Goal: Task Accomplishment & Management: Manage account settings

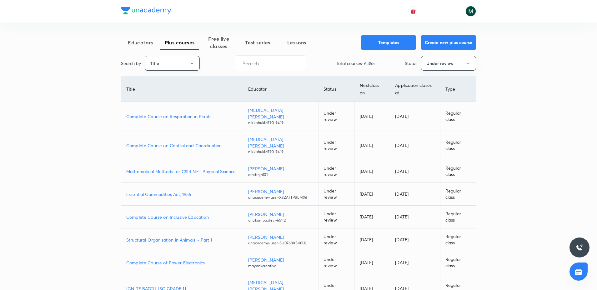
click at [190, 63] on icon "button" at bounding box center [191, 63] width 5 height 5
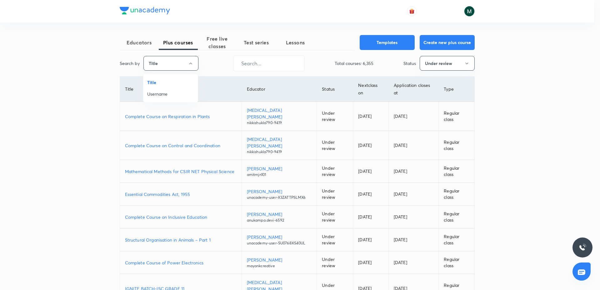
click at [158, 94] on span "Username" at bounding box center [170, 94] width 47 height 7
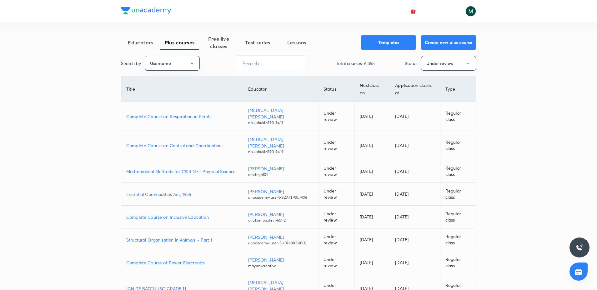
click at [424, 66] on button "Under review" at bounding box center [448, 63] width 55 height 15
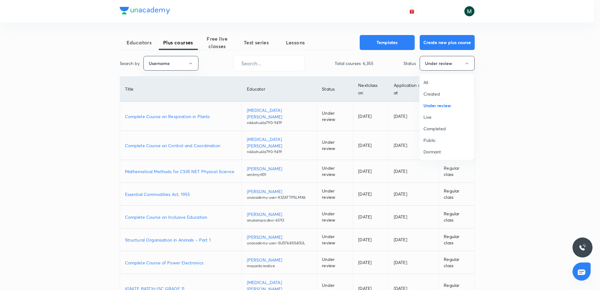
click at [428, 85] on span "All" at bounding box center [446, 82] width 47 height 7
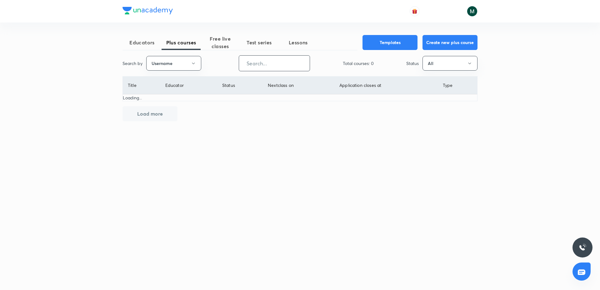
click at [251, 62] on input "text" at bounding box center [274, 63] width 71 height 16
paste input "Devanshu-6230"
drag, startPoint x: 296, startPoint y: 83, endPoint x: 258, endPoint y: 82, distance: 38.7
click at [258, 82] on tr "Title Educator Status Next class on Application closes at Type" at bounding box center [300, 86] width 354 height 18
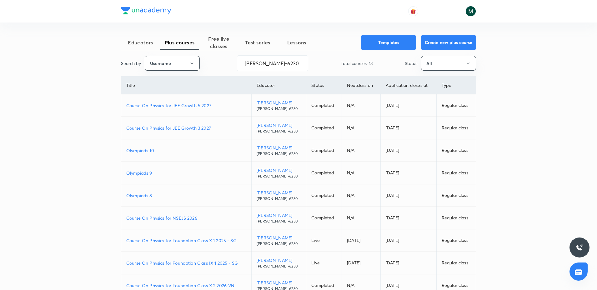
click at [517, 28] on div "Educators Plus courses Free live classes Test series Lessons Templates Create n…" at bounding box center [298, 175] width 597 height 351
click at [244, 60] on input "Devanshu-6230" at bounding box center [272, 63] width 71 height 16
paste input "unacademy-user-GIKAOOYBBUKR"
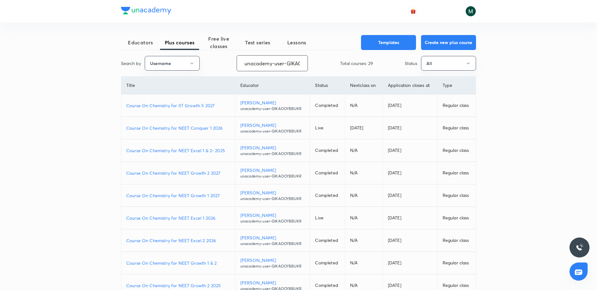
click at [163, 174] on p "Course On Chemistry for NEET Growth 2 2027" at bounding box center [178, 173] width 104 height 7
click at [184, 126] on p "Course On Chemistry for NEET Conquer 1 2026" at bounding box center [178, 128] width 104 height 7
click at [274, 63] on input "unacademy-user-GIKAOOYBBUKR" at bounding box center [272, 63] width 71 height 16
paste input "Y4ZT1WT0H84G"
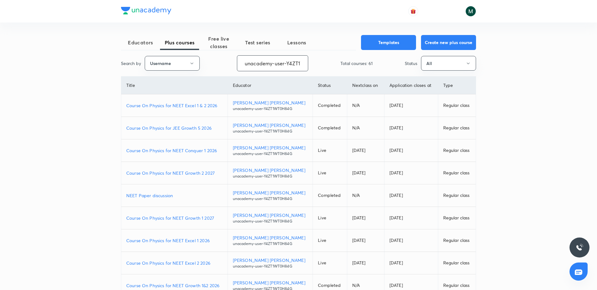
click at [198, 152] on p "Course On Physics for NEET Conquer 1 2026" at bounding box center [174, 150] width 96 height 7
click at [268, 65] on input "unacademy-user-Y4ZT1WT0H84G" at bounding box center [272, 63] width 71 height 16
paste input "Devanshu-6230"
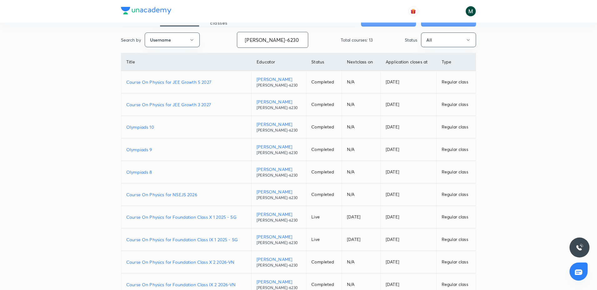
scroll to position [61, 0]
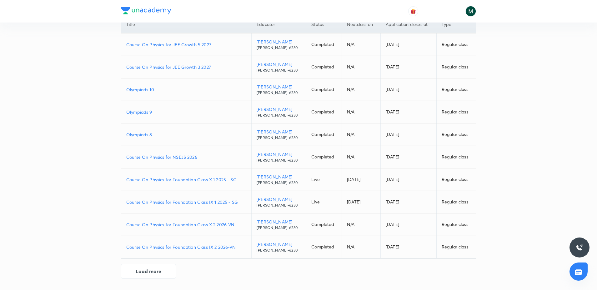
click at [156, 278] on div "Educators Plus courses Free live classes Test series Lessons Templates Create n…" at bounding box center [298, 126] width 355 height 305
click at [165, 273] on button "Load more" at bounding box center [148, 270] width 55 height 15
click at [186, 245] on p "Course On Physics for Foundation Class IX 2 2026-VN" at bounding box center [186, 247] width 120 height 7
click at [204, 226] on p "Course On Physics for Foundation Class X 2 2026-VN" at bounding box center [186, 224] width 120 height 7
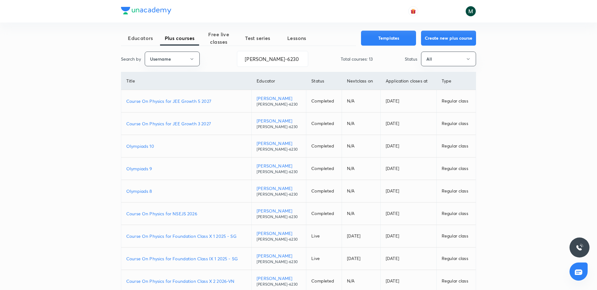
scroll to position [0, 0]
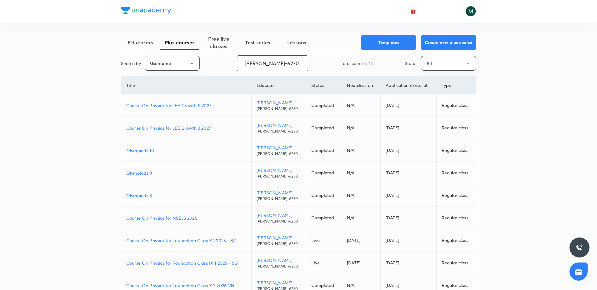
click at [263, 67] on input "Devanshu-6230" at bounding box center [272, 63] width 71 height 16
paste input "JagrutiU3108"
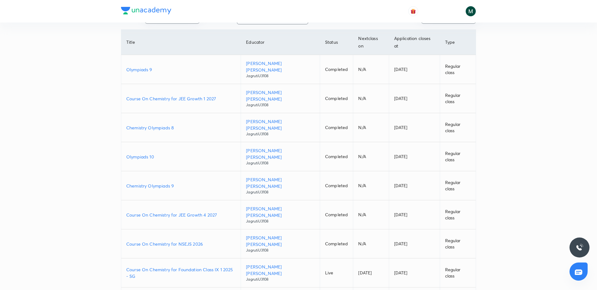
scroll to position [61, 0]
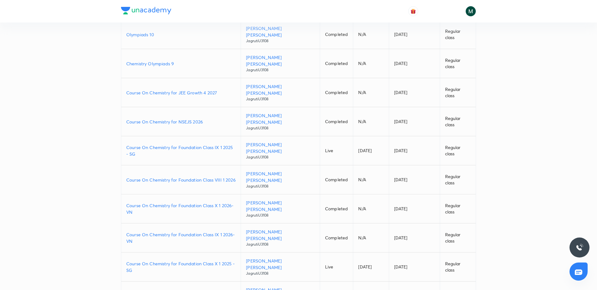
scroll to position [173, 0]
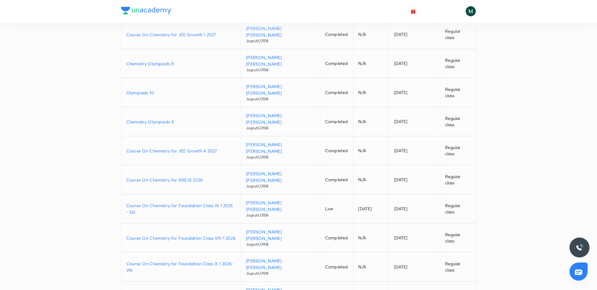
scroll to position [0, 0]
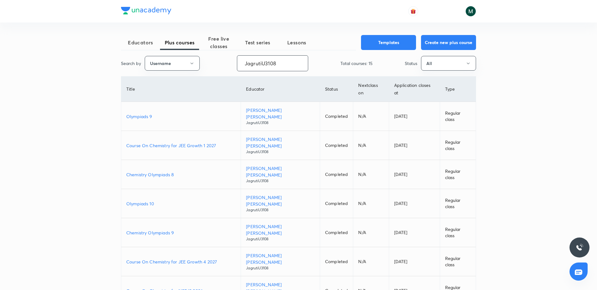
click at [279, 71] on input "JagrutiU3108" at bounding box center [272, 63] width 71 height 16
paste input "NikhatParveen-6480"
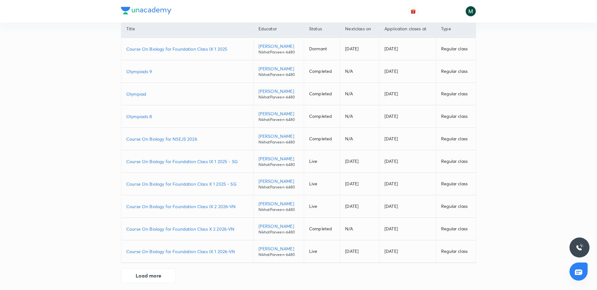
scroll to position [61, 0]
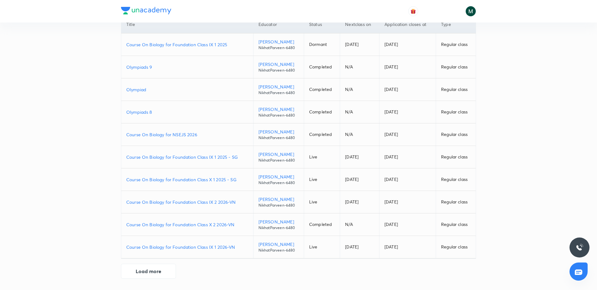
type input "NikhatParveen-6480"
click at [212, 201] on p "Course On Biology for Foundation Class IX 2 2026-VN" at bounding box center [187, 202] width 122 height 7
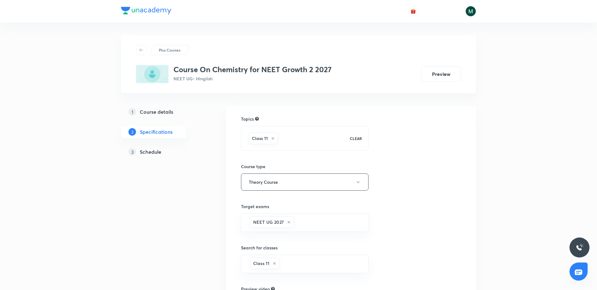
click at [147, 151] on h5 "Schedule" at bounding box center [151, 151] width 22 height 7
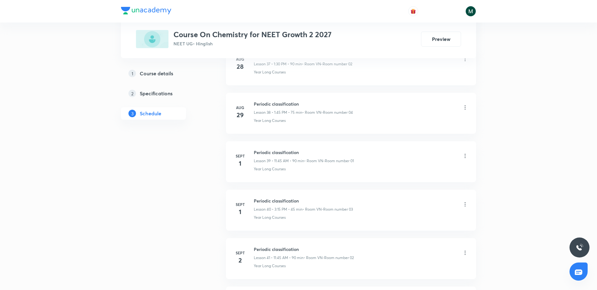
scroll to position [2873, 0]
drag, startPoint x: 298, startPoint y: 169, endPoint x: 301, endPoint y: 290, distance: 120.3
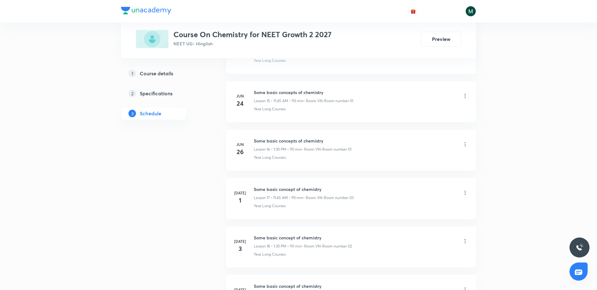
scroll to position [0, 0]
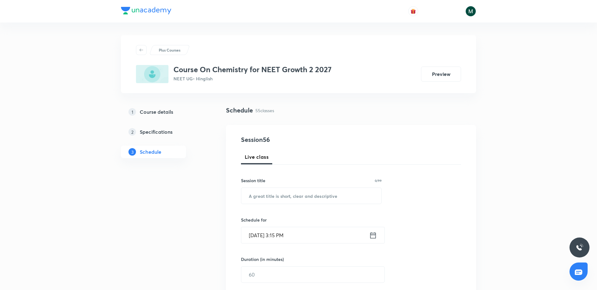
drag, startPoint x: 320, startPoint y: 183, endPoint x: 369, endPoint y: -47, distance: 235.5
click at [264, 196] on input "text" at bounding box center [311, 196] width 140 height 16
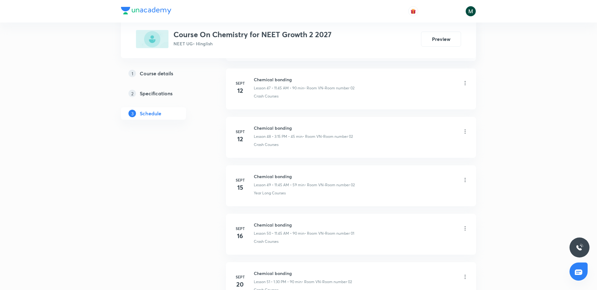
scroll to position [2873, 0]
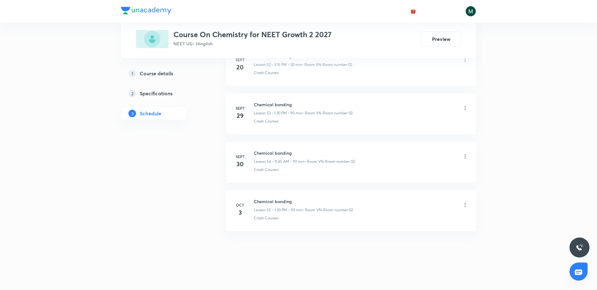
click at [260, 199] on h6 "Chemical bonding" at bounding box center [303, 201] width 99 height 7
copy h6 "Chemical bonding"
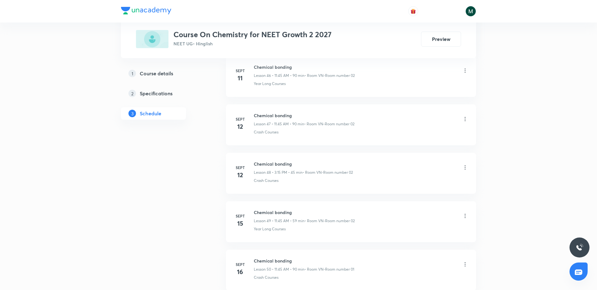
scroll to position [0, 0]
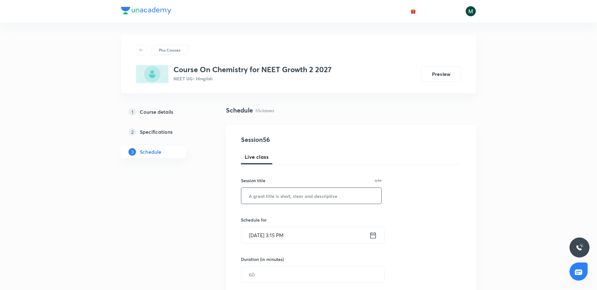
click at [271, 188] on input "text" at bounding box center [311, 196] width 140 height 16
paste input "Chemical bonding"
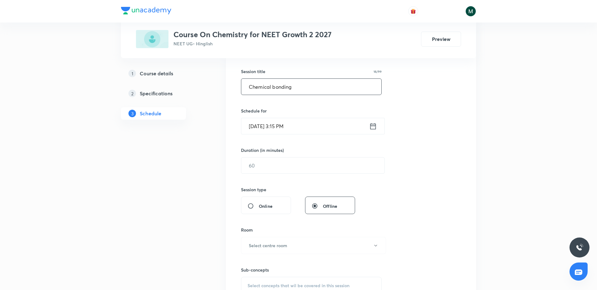
scroll to position [117, 0]
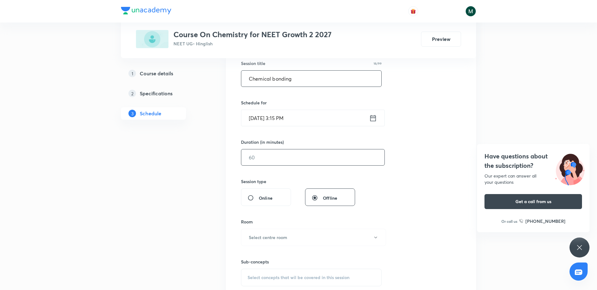
type input "Chemical bonding"
click at [267, 155] on input "text" at bounding box center [312, 157] width 143 height 16
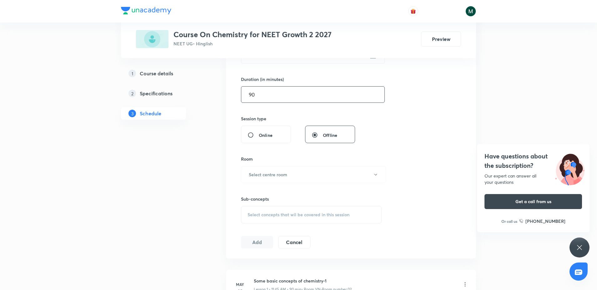
scroll to position [195, 0]
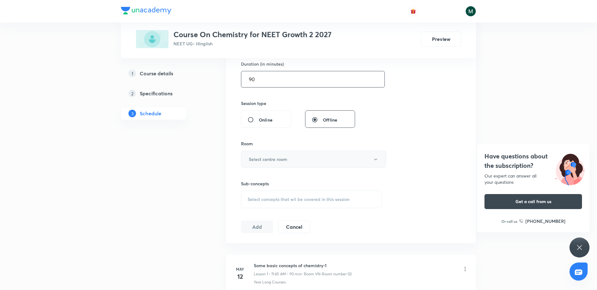
type input "90"
click at [275, 155] on button "Select centre room" at bounding box center [313, 159] width 145 height 17
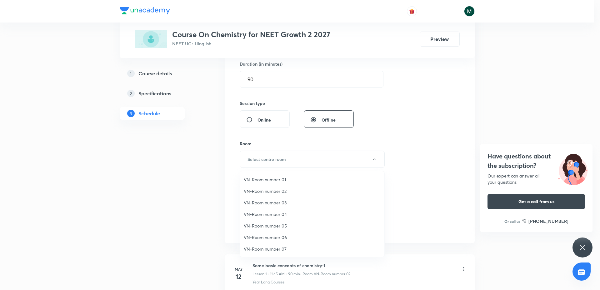
click at [213, 168] on div at bounding box center [300, 145] width 600 height 290
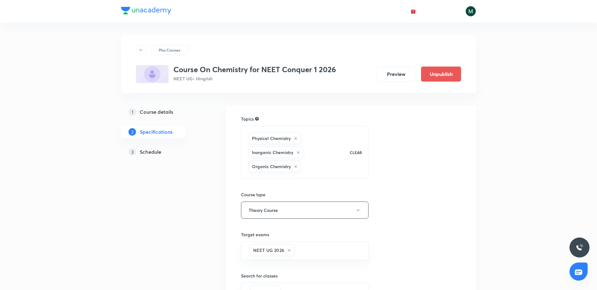
click at [149, 147] on link "3 Schedule" at bounding box center [163, 152] width 85 height 12
click at [154, 154] on h5 "Schedule" at bounding box center [151, 151] width 22 height 7
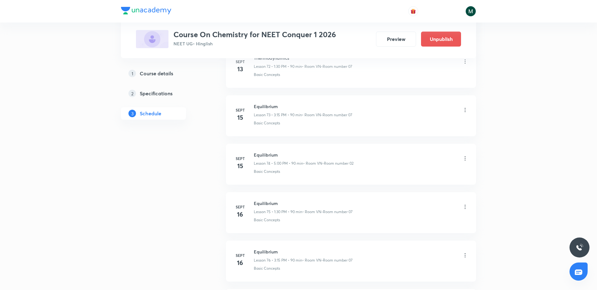
scroll to position [4423, 0]
drag, startPoint x: 303, startPoint y: 106, endPoint x: 312, endPoint y: 290, distance: 184.2
click at [289, 150] on h6 "Organic - Nomenclatur" at bounding box center [303, 153] width 99 height 7
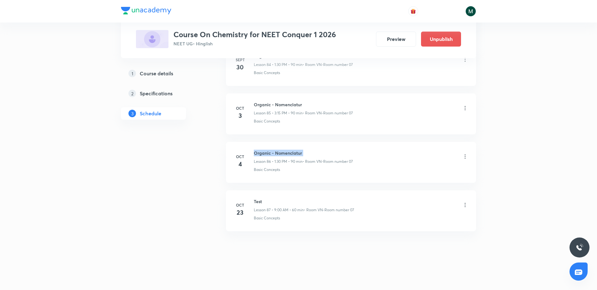
copy h6 "Organic - Nomenclatur"
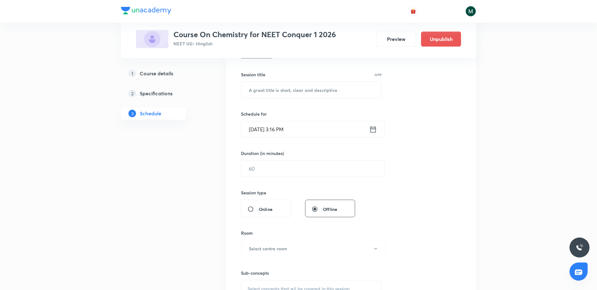
scroll to position [0, 0]
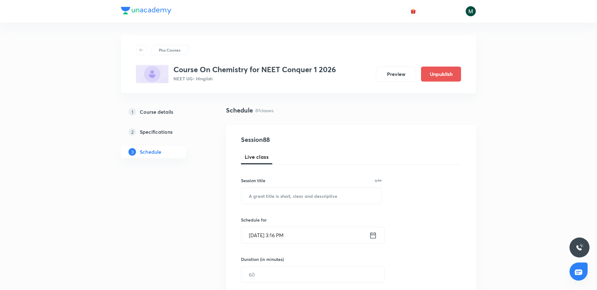
drag, startPoint x: 311, startPoint y: 24, endPoint x: 309, endPoint y: 11, distance: 13.9
click at [272, 192] on input "text" at bounding box center [311, 196] width 140 height 16
paste input "Organic - Nomenclatur"
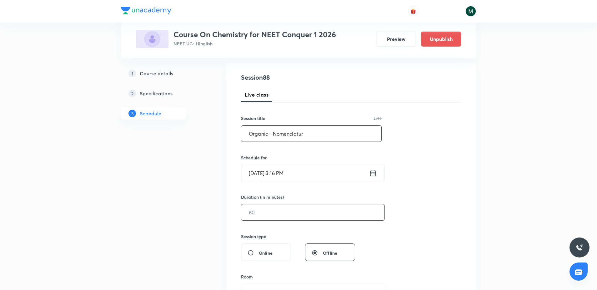
scroll to position [78, 0]
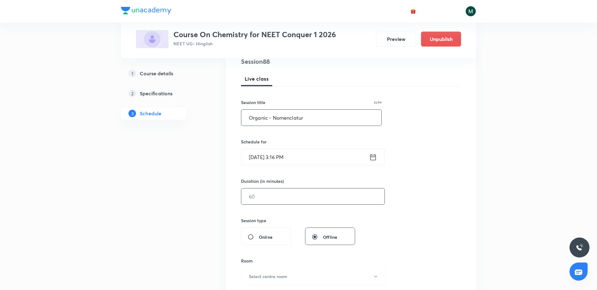
type input "Organic - Nomenclatur"
click at [260, 199] on input "text" at bounding box center [312, 196] width 143 height 16
type input "90"
click at [278, 155] on input "Oct 4, 2025, 3:16 PM" at bounding box center [305, 157] width 128 height 16
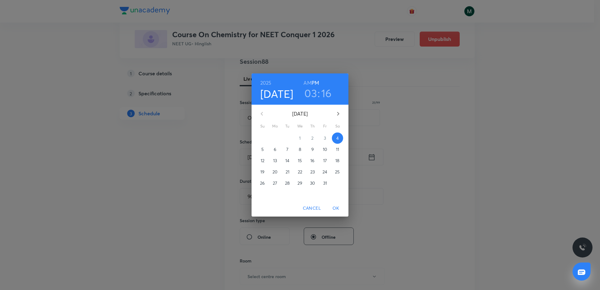
click at [311, 95] on h3 "03" at bounding box center [310, 93] width 12 height 13
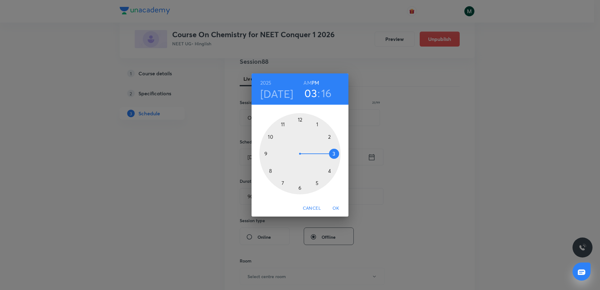
click at [326, 91] on h3 "16" at bounding box center [326, 93] width 11 height 13
drag, startPoint x: 334, startPoint y: 156, endPoint x: 330, endPoint y: 171, distance: 14.8
click at [330, 171] on div at bounding box center [299, 153] width 81 height 81
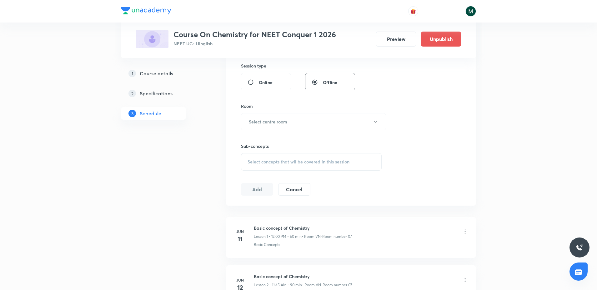
scroll to position [234, 0]
click at [268, 127] on button "Select centre room" at bounding box center [313, 120] width 145 height 17
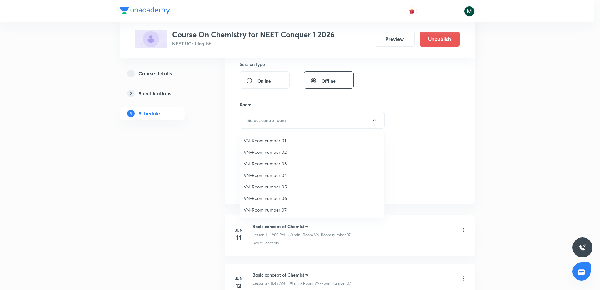
click at [279, 210] on span "VN-Room number 07" at bounding box center [312, 209] width 137 height 7
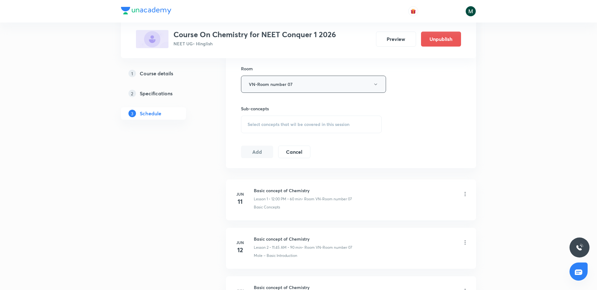
scroll to position [273, 0]
click at [296, 120] on span "Select concepts that wil be covered in this session" at bounding box center [298, 121] width 102 height 5
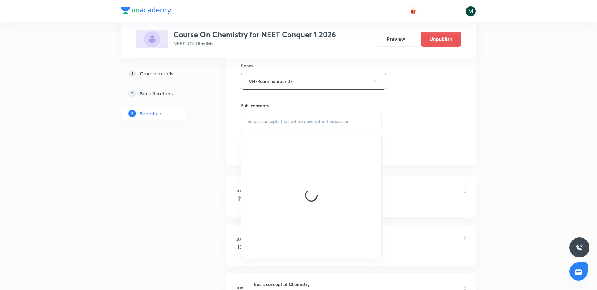
click at [278, 169] on div at bounding box center [311, 195] width 140 height 125
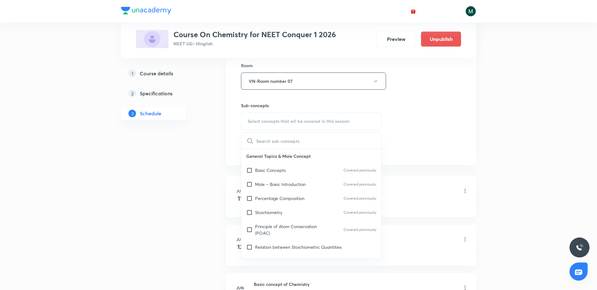
click at [278, 169] on p "Basic Concepts" at bounding box center [270, 170] width 31 height 7
checkbox input "true"
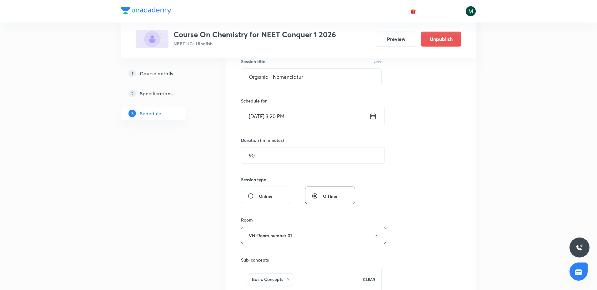
scroll to position [117, 0]
click at [301, 122] on input "Oct 4, 2025, 3:20 PM" at bounding box center [305, 118] width 128 height 16
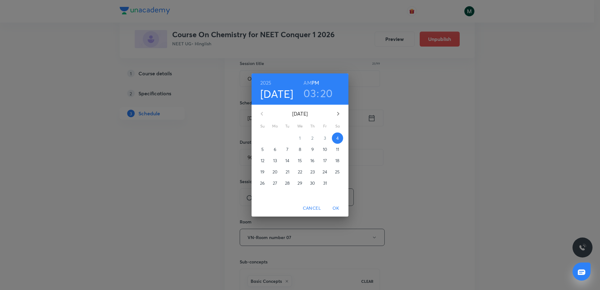
click at [334, 208] on span "OK" at bounding box center [335, 208] width 15 height 8
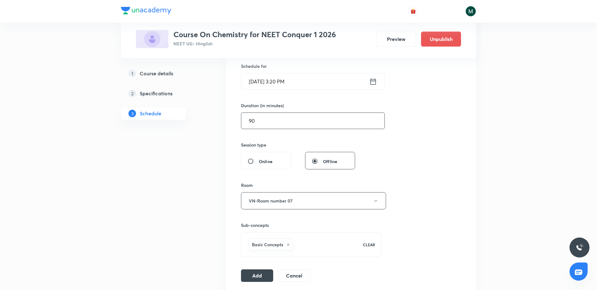
scroll to position [156, 0]
drag, startPoint x: 265, startPoint y: 114, endPoint x: 188, endPoint y: 123, distance: 77.3
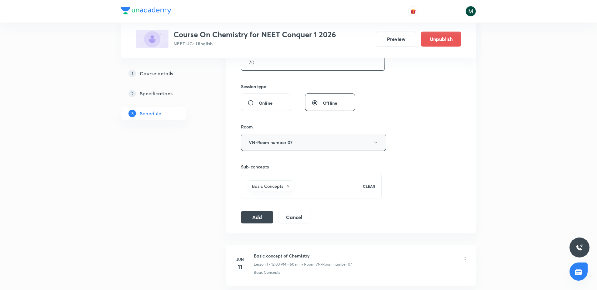
scroll to position [195, 0]
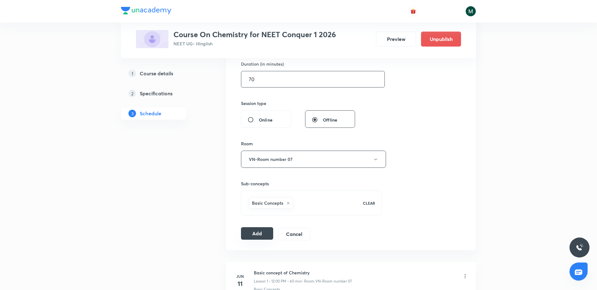
type input "70"
click at [256, 232] on button "Add" at bounding box center [257, 233] width 32 height 12
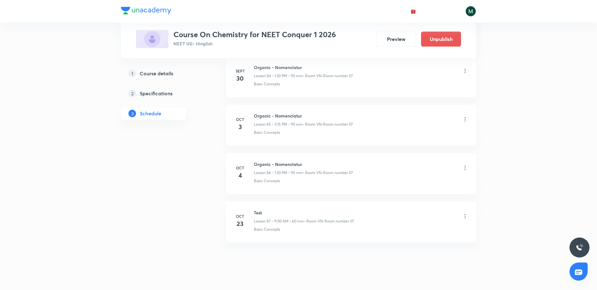
scroll to position [4136, 0]
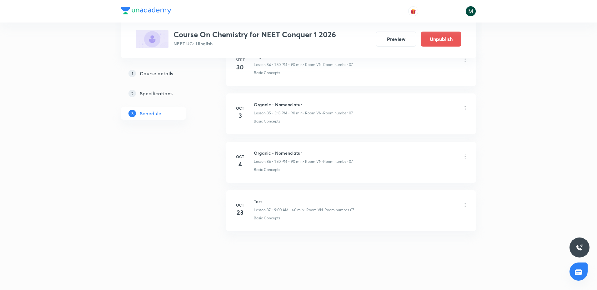
drag, startPoint x: 334, startPoint y: 185, endPoint x: 319, endPoint y: 253, distance: 69.8
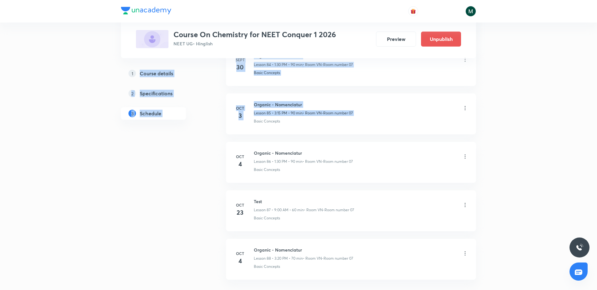
drag, startPoint x: 148, startPoint y: 190, endPoint x: 442, endPoint y: 107, distance: 305.8
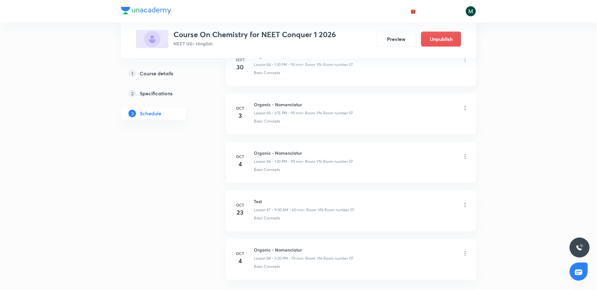
drag, startPoint x: 168, startPoint y: 126, endPoint x: 104, endPoint y: 151, distance: 68.7
drag, startPoint x: 104, startPoint y: 151, endPoint x: 66, endPoint y: 151, distance: 38.1
drag, startPoint x: 66, startPoint y: 151, endPoint x: 0, endPoint y: 147, distance: 66.3
drag, startPoint x: 0, startPoint y: 182, endPoint x: 0, endPoint y: 194, distance: 11.2
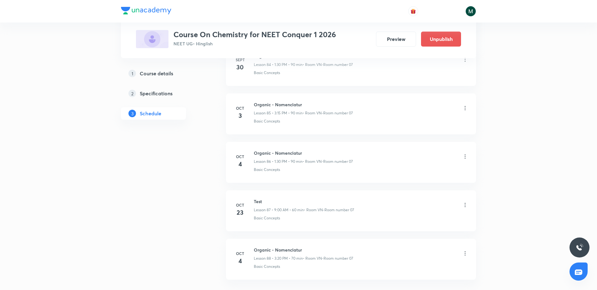
drag, startPoint x: 0, startPoint y: 194, endPoint x: 0, endPoint y: 274, distance: 80.3
drag, startPoint x: 0, startPoint y: 274, endPoint x: 0, endPoint y: 69, distance: 205.2
drag, startPoint x: 0, startPoint y: 67, endPoint x: 1, endPoint y: 62, distance: 4.8
drag, startPoint x: 1, startPoint y: 62, endPoint x: 0, endPoint y: 251, distance: 189.3
drag, startPoint x: 0, startPoint y: 251, endPoint x: 160, endPoint y: 175, distance: 177.6
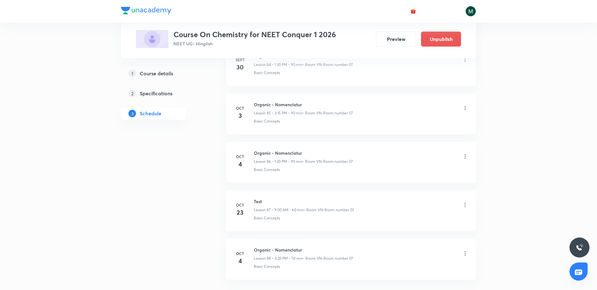
drag, startPoint x: 0, startPoint y: 148, endPoint x: 74, endPoint y: 176, distance: 79.0
drag, startPoint x: 7, startPoint y: 192, endPoint x: 13, endPoint y: 225, distance: 33.4
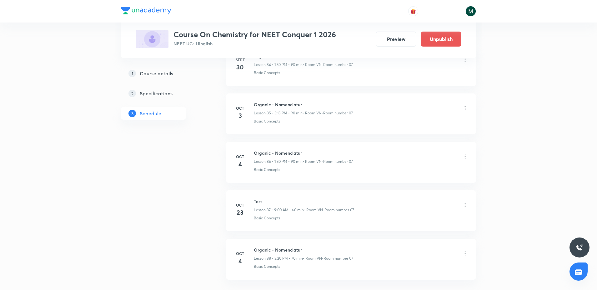
drag, startPoint x: 0, startPoint y: 180, endPoint x: 183, endPoint y: 153, distance: 184.9
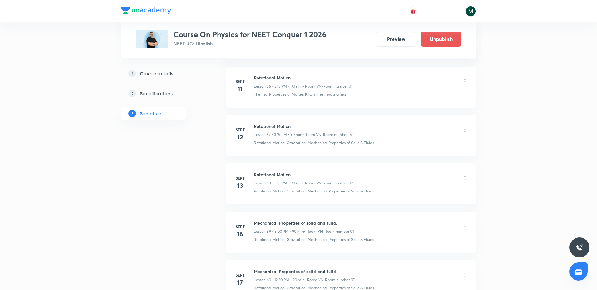
scroll to position [4035, 0]
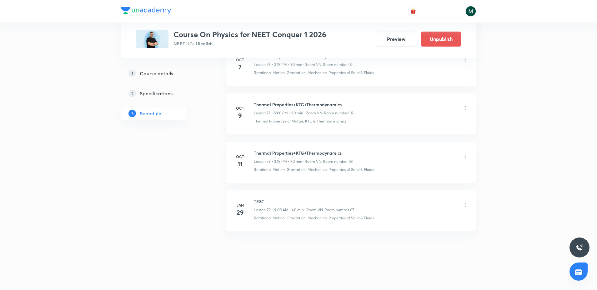
drag, startPoint x: 319, startPoint y: 235, endPoint x: 251, endPoint y: 207, distance: 73.4
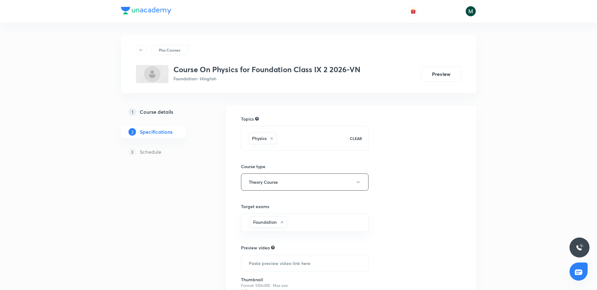
drag, startPoint x: 0, startPoint y: 0, endPoint x: 153, endPoint y: 108, distance: 187.5
click at [153, 108] on h5 "Course details" at bounding box center [156, 111] width 33 height 7
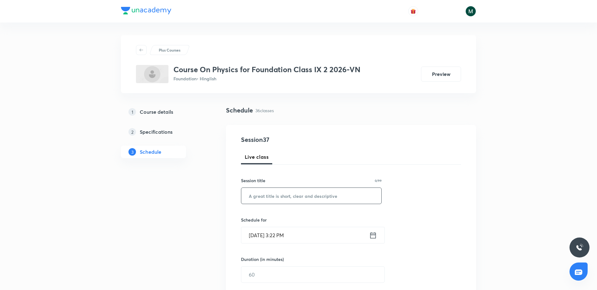
click at [262, 188] on input "text" at bounding box center [311, 196] width 140 height 16
click at [278, 193] on input "text" at bounding box center [311, 196] width 140 height 16
paste input "Work,Energy and power"
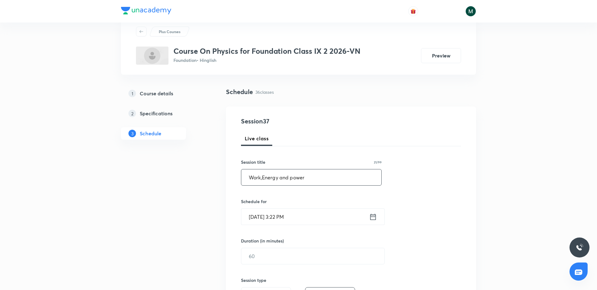
scroll to position [78, 0]
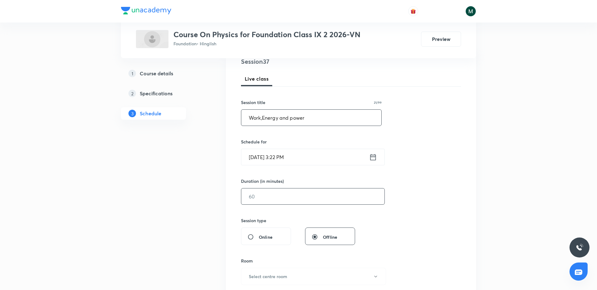
type input "Work,Energy and power"
click at [283, 199] on input "text" at bounding box center [312, 196] width 143 height 16
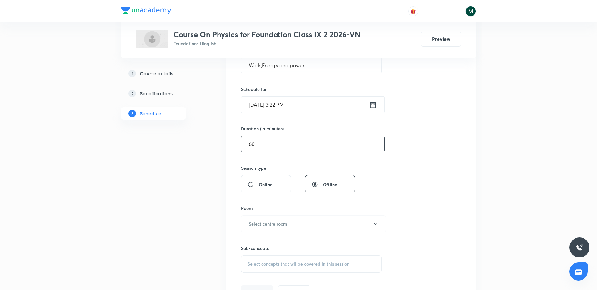
scroll to position [156, 0]
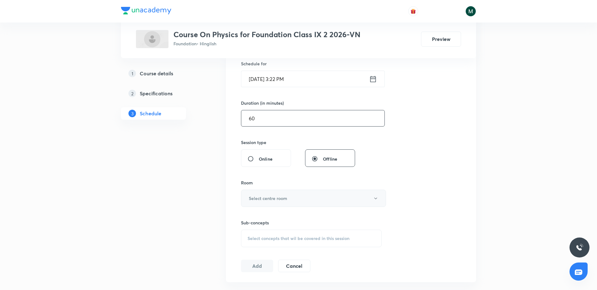
type input "60"
click at [277, 203] on button "Select centre room" at bounding box center [313, 198] width 145 height 17
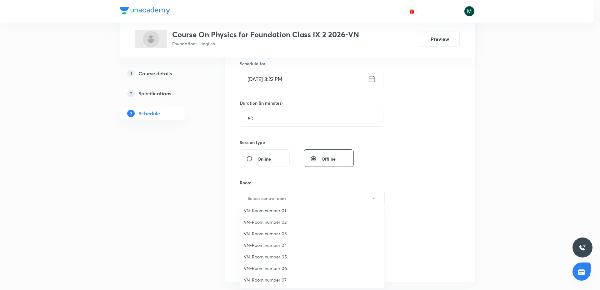
click at [279, 211] on span "VN-Room number 01" at bounding box center [312, 210] width 137 height 7
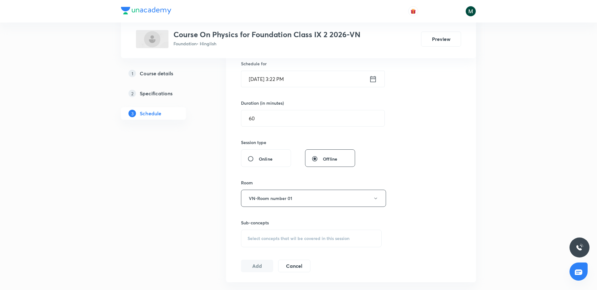
click at [270, 231] on div "Select concepts that wil be covered in this session" at bounding box center [311, 238] width 141 height 17
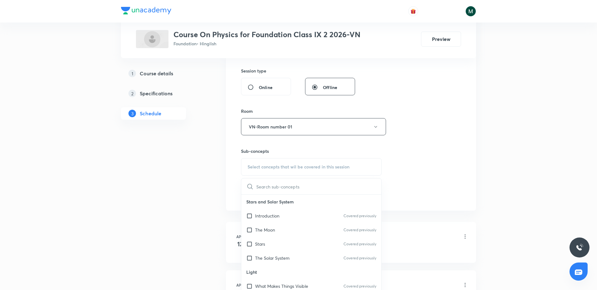
scroll to position [234, 0]
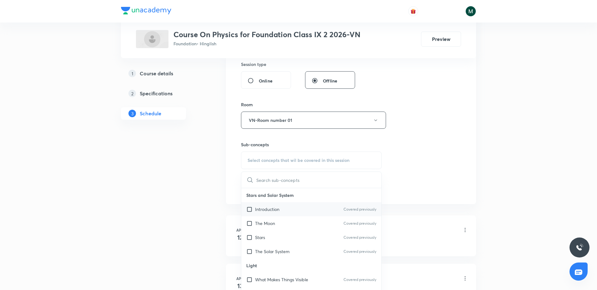
click at [257, 210] on p "Introduction" at bounding box center [267, 209] width 24 height 7
checkbox input "true"
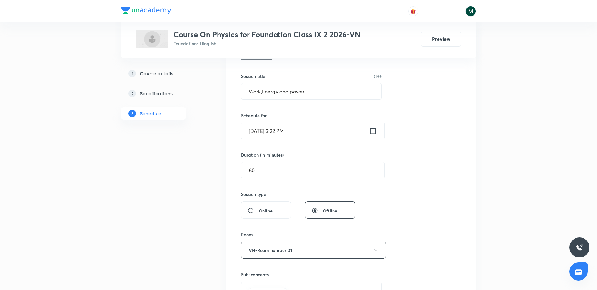
scroll to position [39, 0]
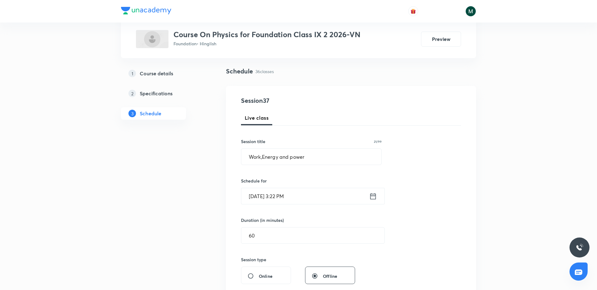
click at [296, 201] on input "Oct 4, 2025, 3:22 PM" at bounding box center [305, 196] width 128 height 16
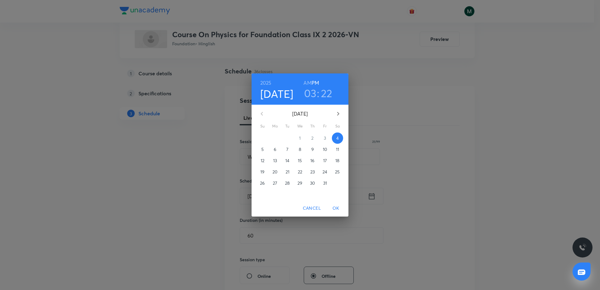
click at [260, 151] on span "5" at bounding box center [262, 149] width 11 height 6
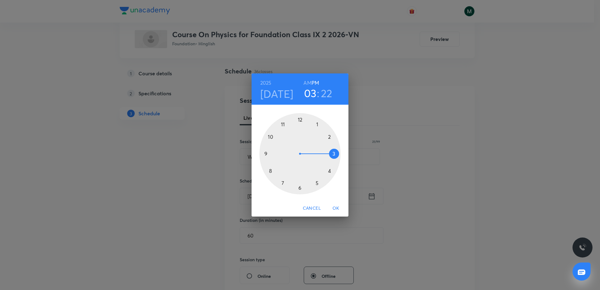
click at [283, 124] on div at bounding box center [299, 153] width 81 height 81
click at [306, 82] on h6 "AM" at bounding box center [307, 82] width 8 height 9
drag, startPoint x: 309, startPoint y: 134, endPoint x: 277, endPoint y: 153, distance: 37.4
click at [277, 153] on div at bounding box center [299, 153] width 81 height 81
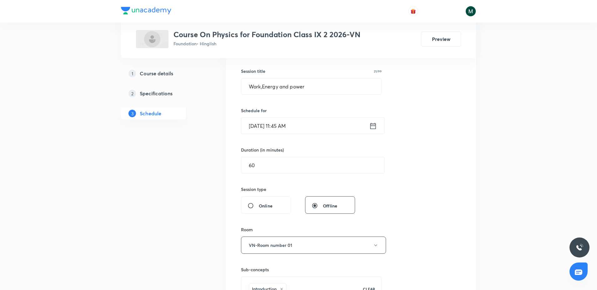
scroll to position [117, 0]
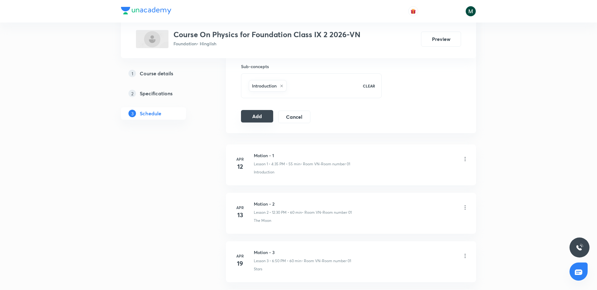
click at [259, 114] on button "Add" at bounding box center [257, 116] width 32 height 12
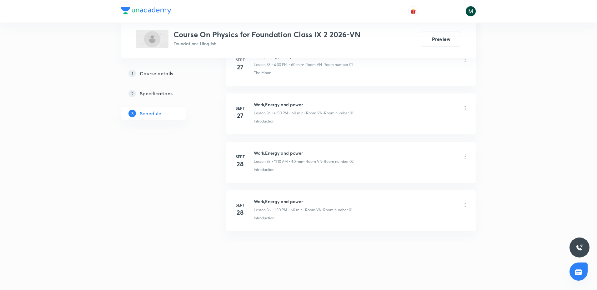
drag, startPoint x: 332, startPoint y: 108, endPoint x: 307, endPoint y: 84, distance: 34.5
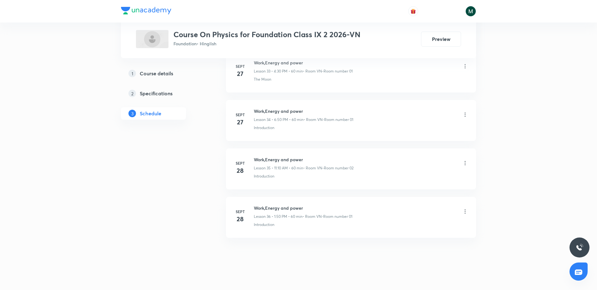
scroll to position [1961, 0]
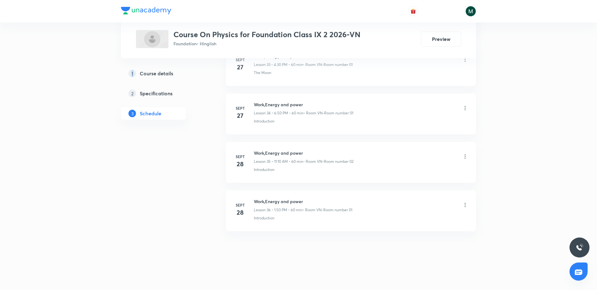
drag, startPoint x: 189, startPoint y: 154, endPoint x: 115, endPoint y: 201, distance: 88.0
drag, startPoint x: 189, startPoint y: 105, endPoint x: 63, endPoint y: 130, distance: 128.7
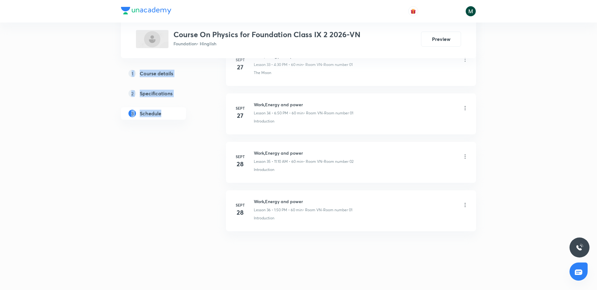
drag, startPoint x: 245, startPoint y: 217, endPoint x: 219, endPoint y: 192, distance: 36.0
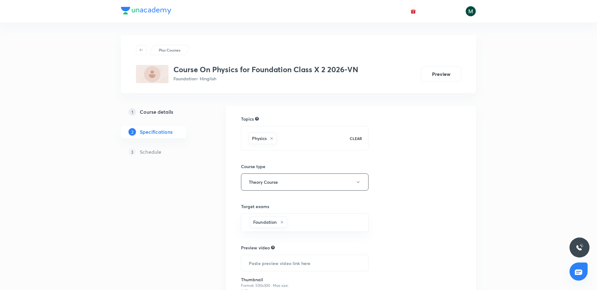
drag, startPoint x: 154, startPoint y: 108, endPoint x: 189, endPoint y: 88, distance: 40.1
click at [154, 108] on h5 "Course details" at bounding box center [156, 111] width 33 height 7
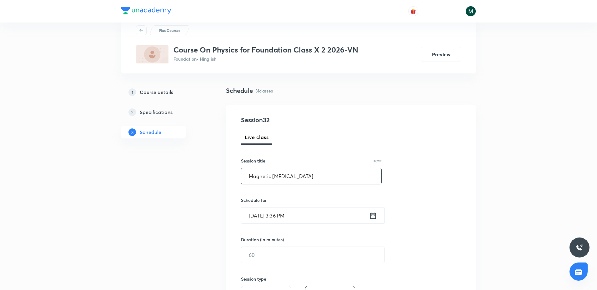
scroll to position [117, 0]
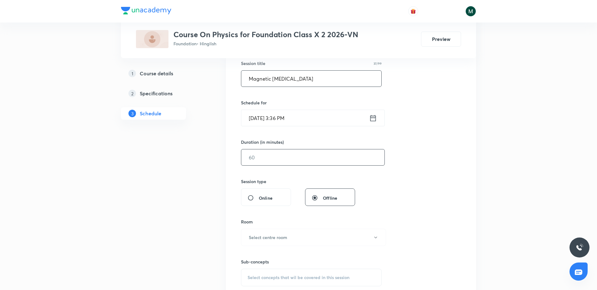
type input "Magnetic [MEDICAL_DATA]"
click at [278, 156] on input "text" at bounding box center [312, 157] width 143 height 16
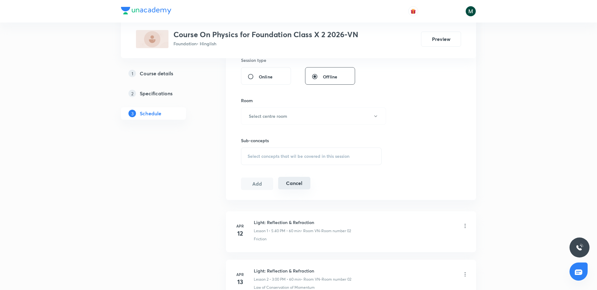
scroll to position [273, 0]
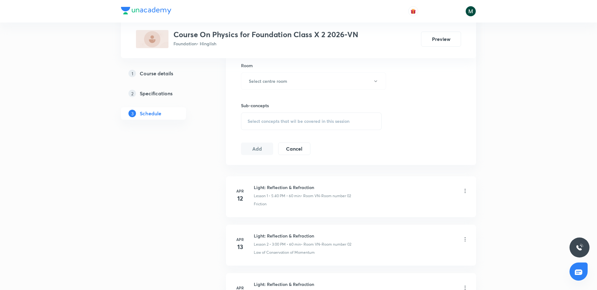
type input "60"
click at [262, 52] on div "Plus Courses Course On Physics for Foundation Class X 2 2026-VN Foundation • Hi…" at bounding box center [298, 29] width 355 height 58
click at [265, 84] on button "Select centre room" at bounding box center [313, 80] width 145 height 17
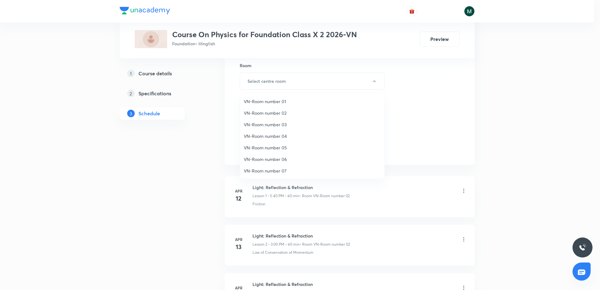
click at [278, 112] on span "VN-Room number 02" at bounding box center [312, 113] width 137 height 7
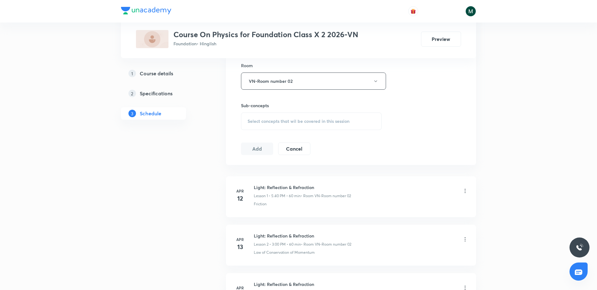
click at [281, 116] on div "Select concepts that wil be covered in this session" at bounding box center [311, 120] width 141 height 17
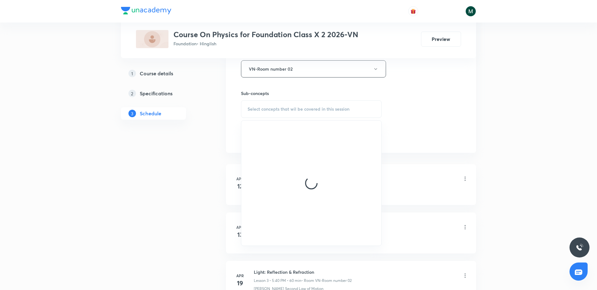
scroll to position [312, 0]
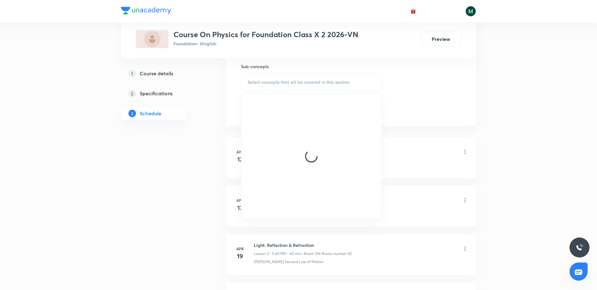
click at [283, 143] on div at bounding box center [311, 156] width 140 height 125
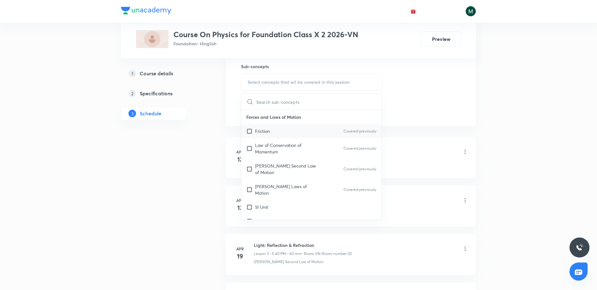
click at [268, 133] on p "Friction" at bounding box center [262, 131] width 15 height 7
checkbox input "true"
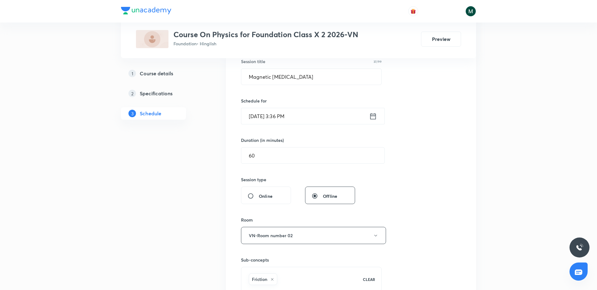
scroll to position [117, 0]
click at [295, 107] on div "Schedule for Oct 4, 2025, 3:36 PM ​" at bounding box center [311, 112] width 141 height 27
click at [296, 117] on input "Oct 4, 2025, 3:36 PM" at bounding box center [305, 118] width 128 height 16
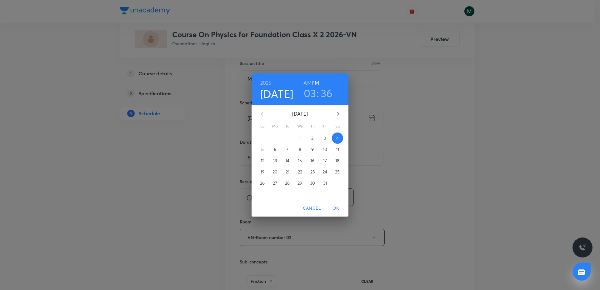
click at [264, 148] on span "5" at bounding box center [262, 149] width 11 height 6
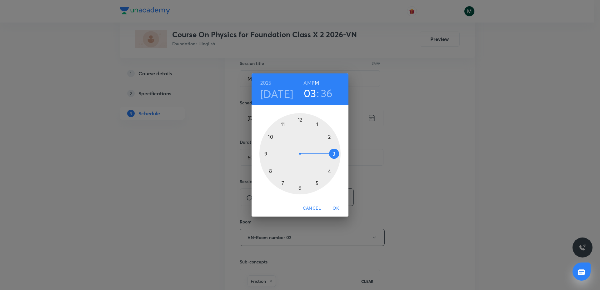
click at [327, 94] on h3 "36" at bounding box center [326, 93] width 12 height 13
drag, startPoint x: 315, startPoint y: 127, endPoint x: 321, endPoint y: 141, distance: 14.7
click at [321, 141] on div at bounding box center [299, 153] width 81 height 81
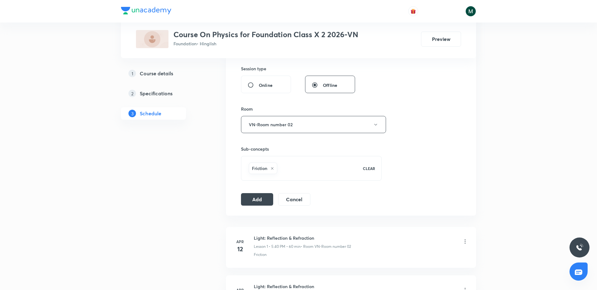
scroll to position [234, 0]
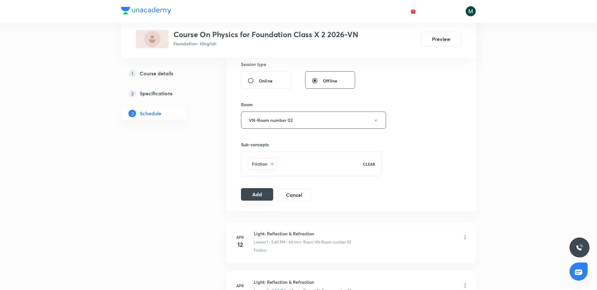
click at [262, 189] on button "Add" at bounding box center [257, 194] width 32 height 12
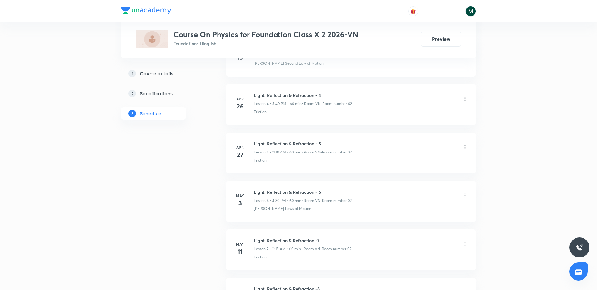
scroll to position [1719, 0]
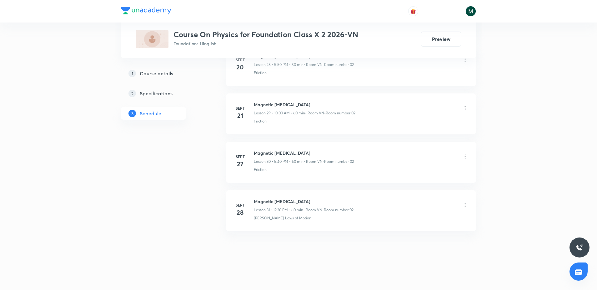
drag, startPoint x: 332, startPoint y: 92, endPoint x: 347, endPoint y: 191, distance: 100.1
drag, startPoint x: 300, startPoint y: 108, endPoint x: 281, endPoint y: 238, distance: 131.4
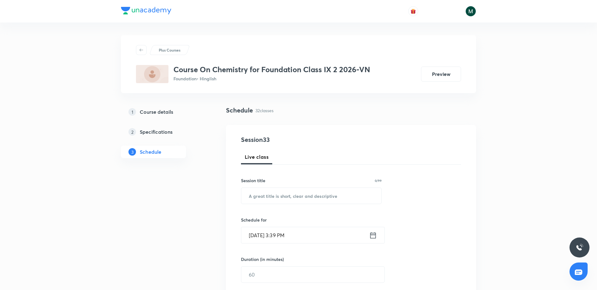
drag, startPoint x: 284, startPoint y: 191, endPoint x: 272, endPoint y: 257, distance: 66.9
click at [270, 194] on input "text" at bounding box center [311, 196] width 140 height 16
paste input "Structure of atom"
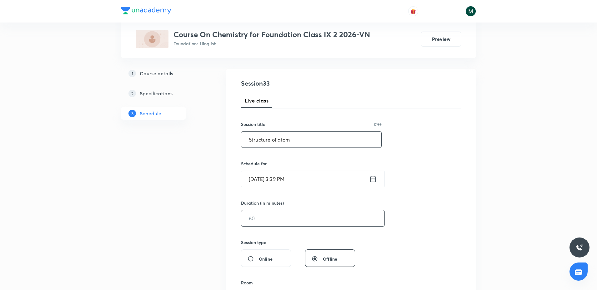
scroll to position [78, 0]
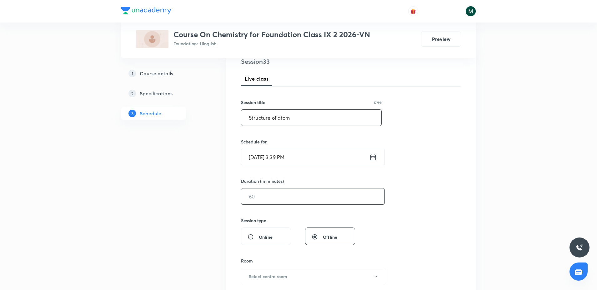
type input "Structure of atom"
click at [267, 201] on input "text" at bounding box center [312, 196] width 143 height 16
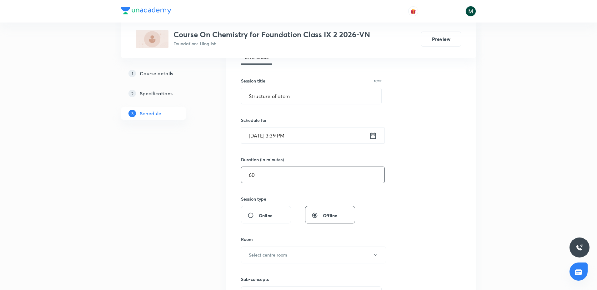
scroll to position [117, 0]
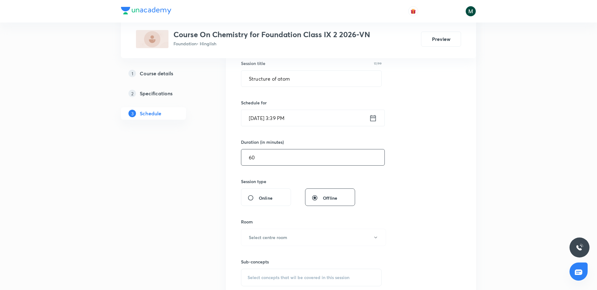
type input "60"
click at [263, 225] on div "Room Select centre room" at bounding box center [311, 231] width 141 height 27
click at [263, 228] on div "Room Select centre room" at bounding box center [311, 231] width 141 height 27
click at [277, 236] on h6 "Select centre room" at bounding box center [268, 237] width 38 height 7
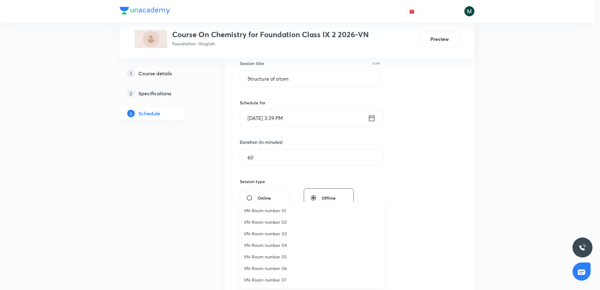
click at [287, 208] on span "VN-Room number 01" at bounding box center [312, 210] width 137 height 7
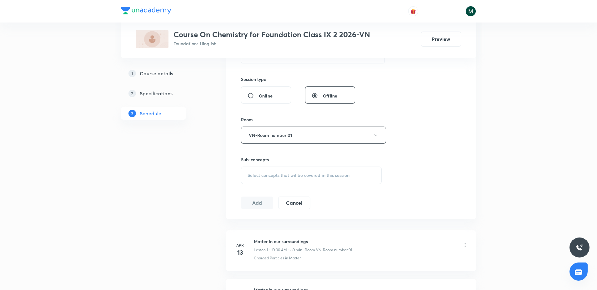
scroll to position [234, 0]
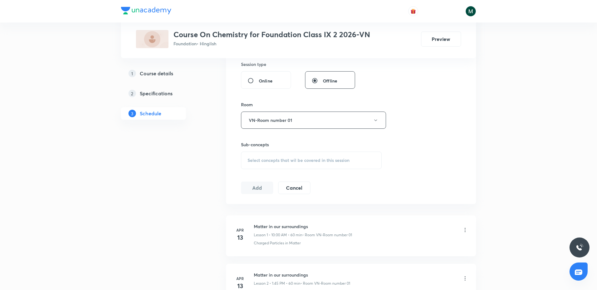
click at [253, 159] on span "Select concepts that wil be covered in this session" at bounding box center [298, 160] width 102 height 5
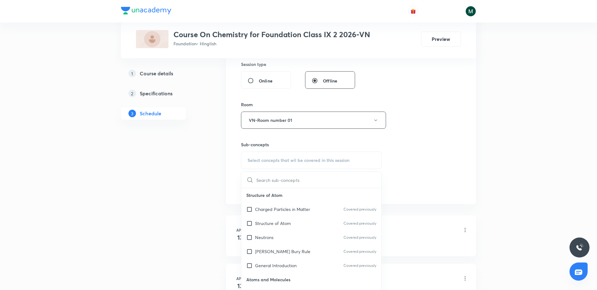
click at [257, 204] on div "Charged Particles in Matter Covered previously" at bounding box center [311, 209] width 140 height 14
checkbox input "true"
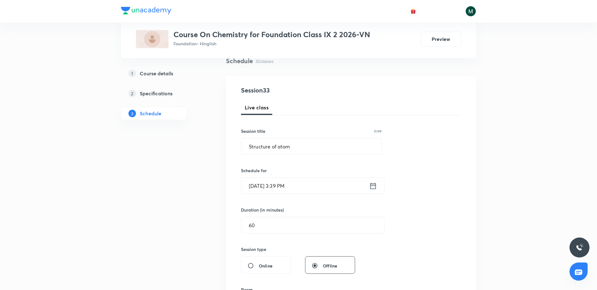
scroll to position [39, 0]
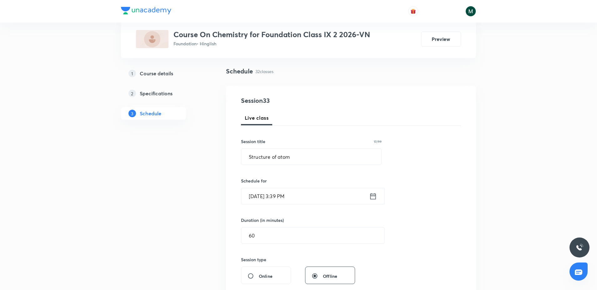
click at [272, 189] on input "Oct 4, 2025, 3:39 PM" at bounding box center [305, 196] width 128 height 16
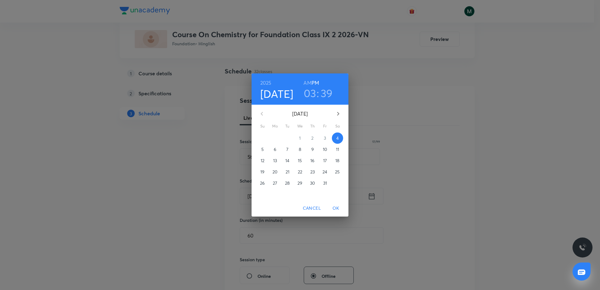
click at [299, 141] on div "1" at bounding box center [300, 137] width 12 height 11
click at [299, 137] on div "1" at bounding box center [300, 137] width 12 height 11
click at [310, 97] on h3 "03" at bounding box center [310, 93] width 12 height 13
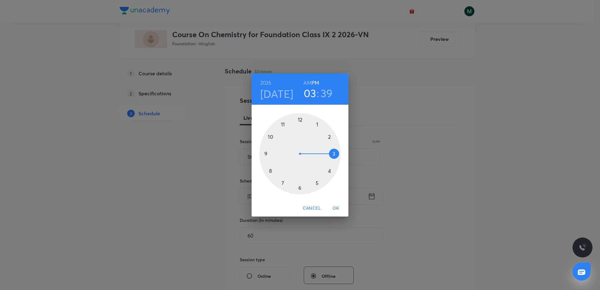
click at [317, 123] on div at bounding box center [299, 153] width 81 height 81
drag, startPoint x: 307, startPoint y: 146, endPoint x: 311, endPoint y: 134, distance: 13.0
click at [311, 134] on div at bounding box center [299, 153] width 81 height 81
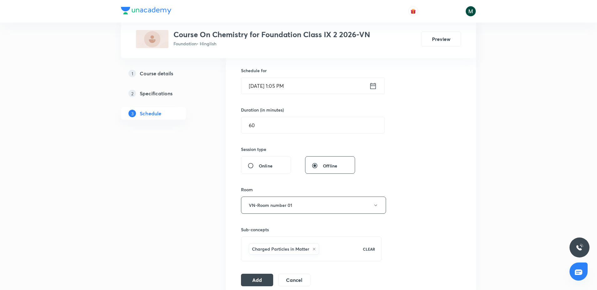
scroll to position [156, 0]
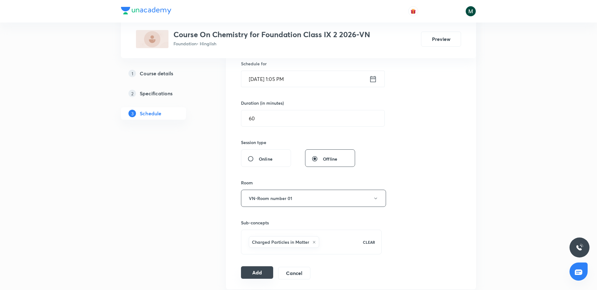
click at [252, 273] on button "Add" at bounding box center [257, 272] width 32 height 12
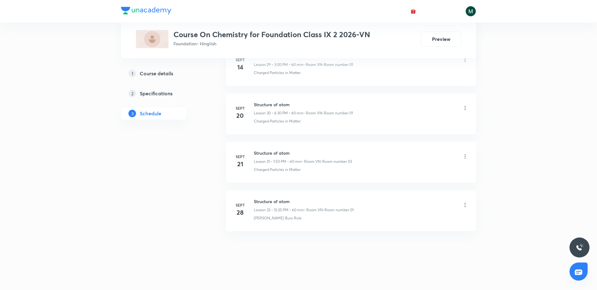
drag, startPoint x: 300, startPoint y: 135, endPoint x: 270, endPoint y: 257, distance: 126.0
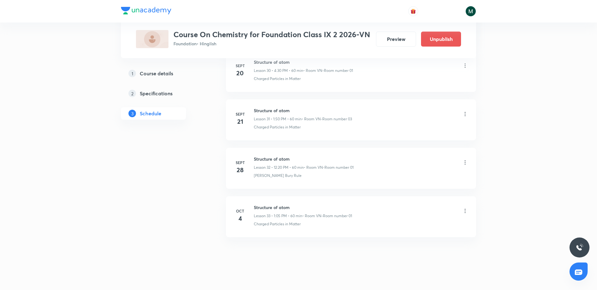
scroll to position [1521, 0]
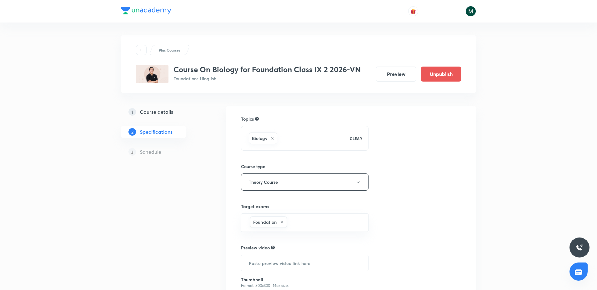
click at [149, 112] on h5 "Course details" at bounding box center [156, 111] width 33 height 7
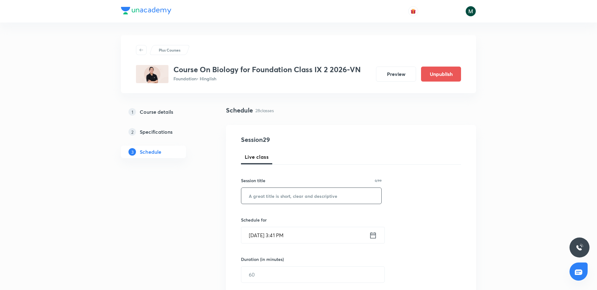
click at [290, 188] on input "text" at bounding box center [311, 196] width 140 height 16
click at [288, 226] on div "Schedule for [DATE] 3:41 PM ​" at bounding box center [311, 229] width 141 height 27
click at [288, 230] on input "[DATE] 3:41 PM" at bounding box center [305, 235] width 128 height 16
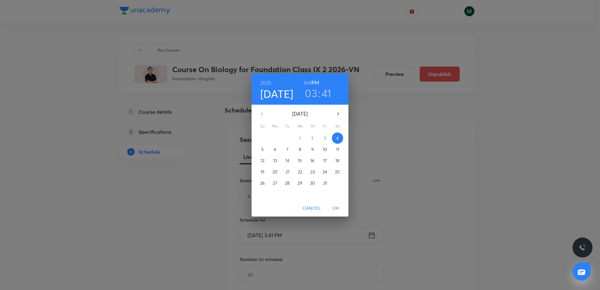
click at [263, 152] on button "5" at bounding box center [262, 149] width 11 height 11
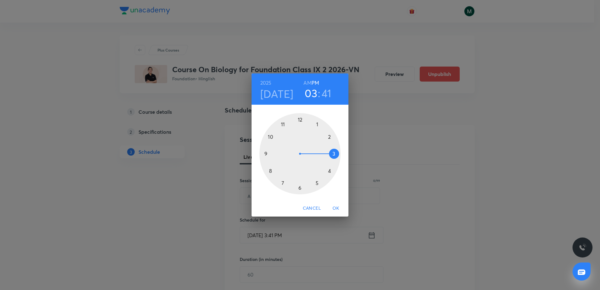
click at [328, 135] on div at bounding box center [299, 153] width 81 height 81
drag, startPoint x: 310, startPoint y: 140, endPoint x: 319, endPoint y: 142, distance: 9.1
click at [319, 142] on div at bounding box center [299, 153] width 81 height 81
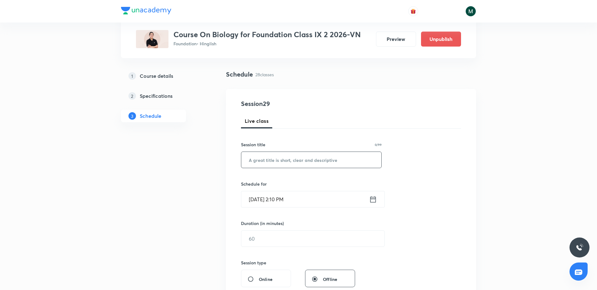
scroll to position [39, 0]
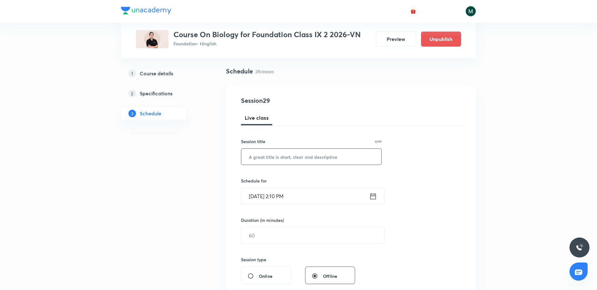
click at [294, 163] on input "text" at bounding box center [311, 157] width 140 height 16
click at [275, 228] on input "text" at bounding box center [312, 235] width 143 height 16
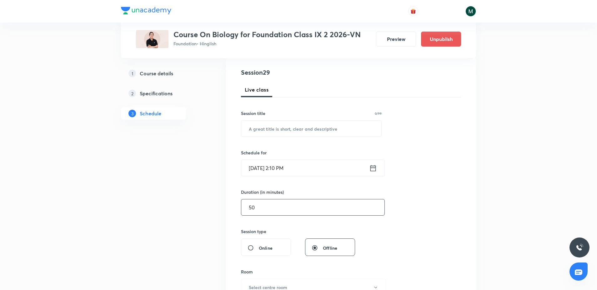
scroll to position [156, 0]
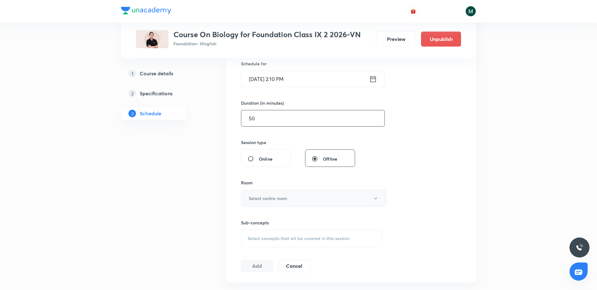
type input "50"
click at [266, 199] on h6 "Select centre room" at bounding box center [268, 198] width 38 height 7
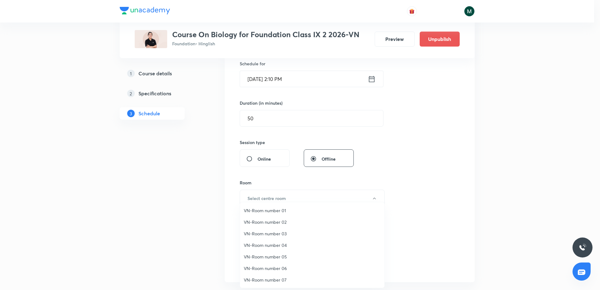
click at [285, 209] on span "VN-Room number 01" at bounding box center [312, 210] width 137 height 7
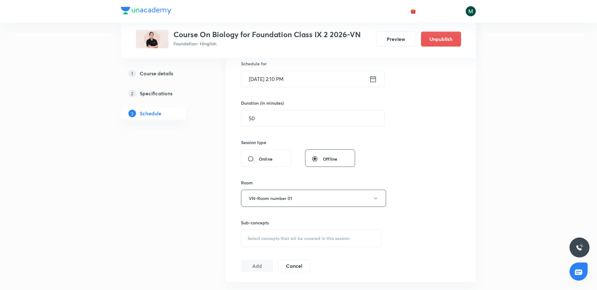
click at [276, 237] on span "Select concepts that wil be covered in this session" at bounding box center [298, 238] width 102 height 5
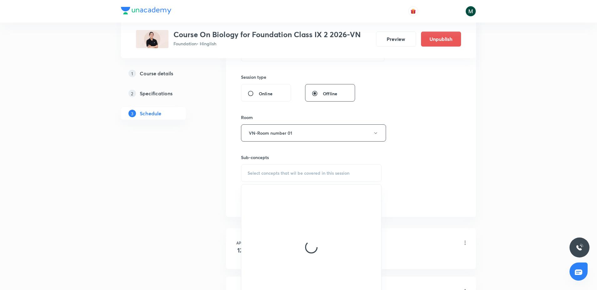
scroll to position [234, 0]
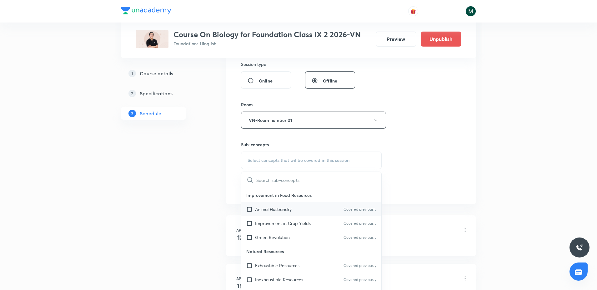
click at [280, 202] on div "Animal Husbandry Covered previously" at bounding box center [311, 209] width 140 height 14
checkbox input "true"
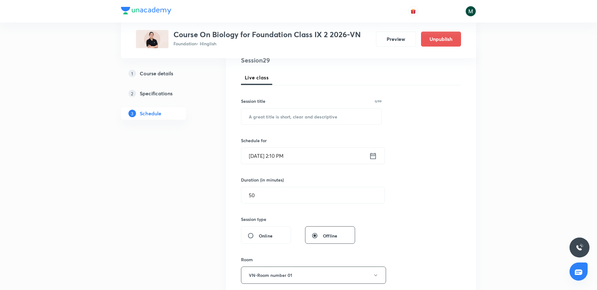
scroll to position [78, 0]
click at [291, 169] on div "Session 29 Live class Session title 0/99 ​ Schedule for [DATE] 2:10 PM ​ Durati…" at bounding box center [351, 207] width 220 height 300
click at [296, 163] on input "[DATE] 2:10 PM" at bounding box center [305, 157] width 128 height 16
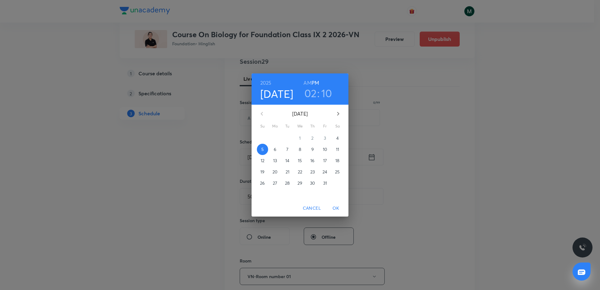
click at [209, 163] on div "[DATE] 02 : 10 AM PM [DATE] Su Mo Tu We Th Fr Sa 28 29 30 1 2 3 4 5 6 7 8 9 10 …" at bounding box center [300, 145] width 600 height 290
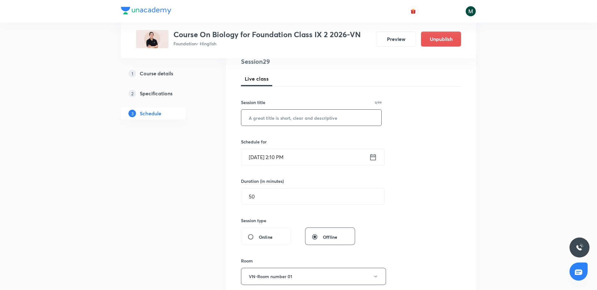
click at [287, 118] on input "text" at bounding box center [311, 118] width 140 height 16
drag, startPoint x: 287, startPoint y: 118, endPoint x: 268, endPoint y: 121, distance: 19.3
click at [268, 121] on input "text" at bounding box center [311, 118] width 140 height 16
drag, startPoint x: 170, startPoint y: 8, endPoint x: 117, endPoint y: 9, distance: 53.1
click at [117, 9] on header at bounding box center [298, 11] width 597 height 22
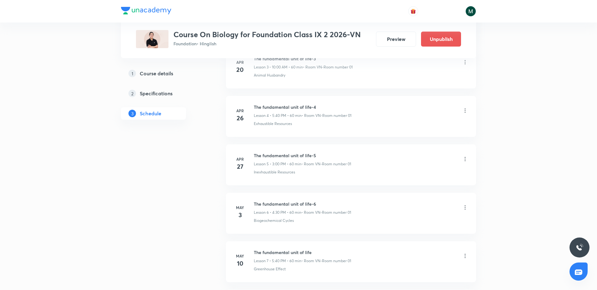
scroll to position [1574, 0]
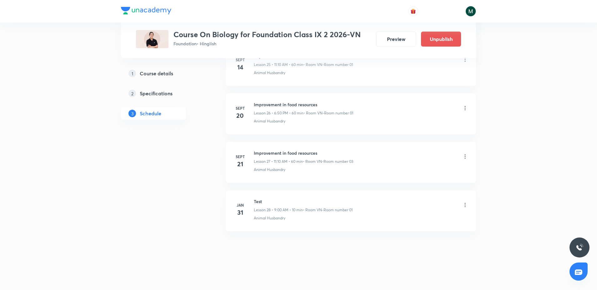
drag, startPoint x: 305, startPoint y: 128, endPoint x: 311, endPoint y: 290, distance: 161.6
